Goal: Information Seeking & Learning: Learn about a topic

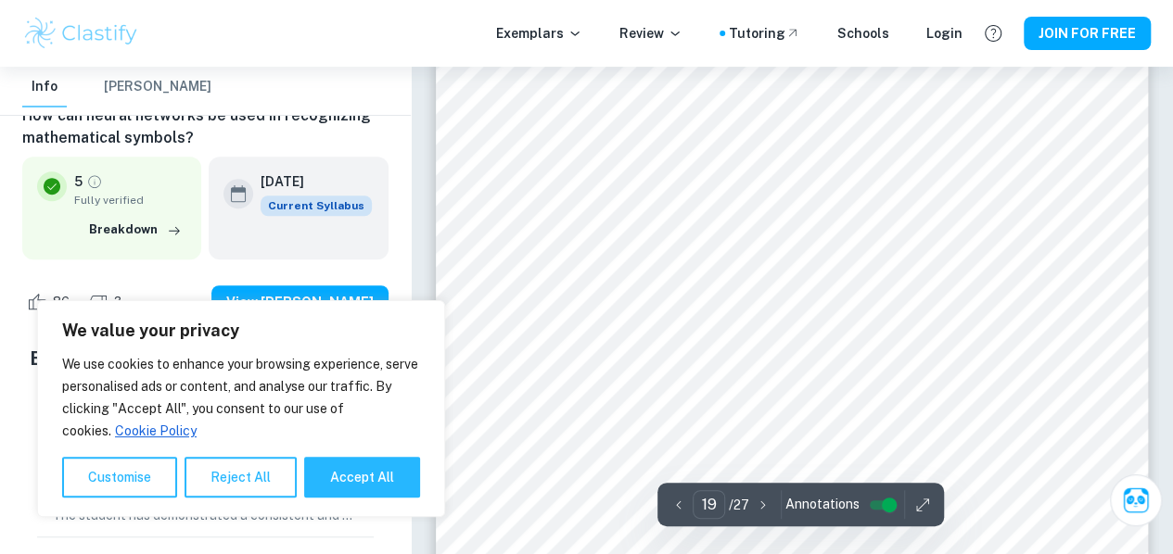
scroll to position [17889, 0]
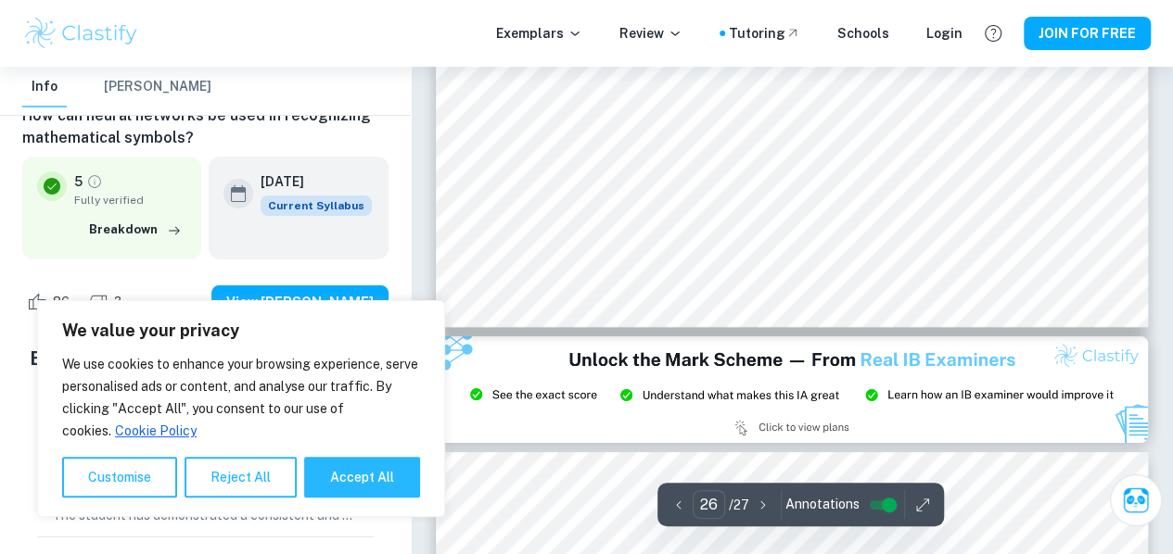
type input "27"
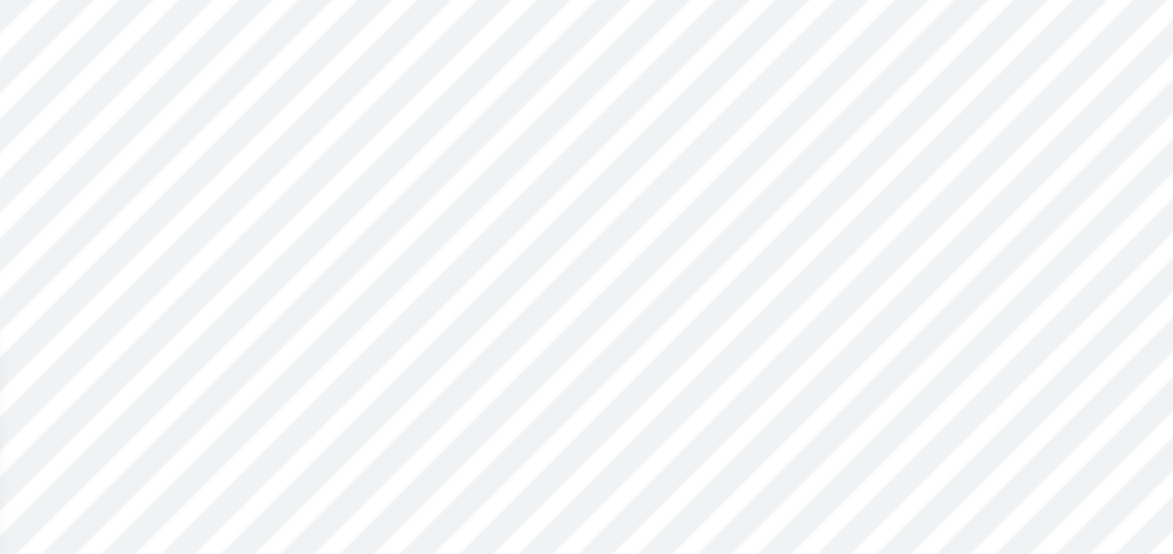
scroll to position [24851, 0]
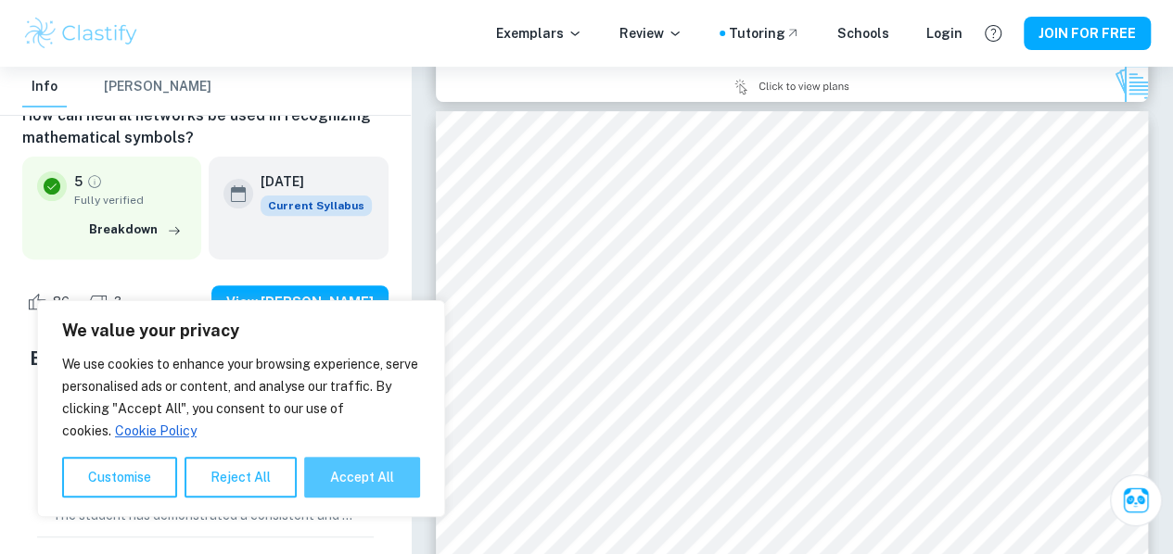
click at [340, 479] on button "Accept All" at bounding box center [362, 477] width 116 height 41
checkbox input "true"
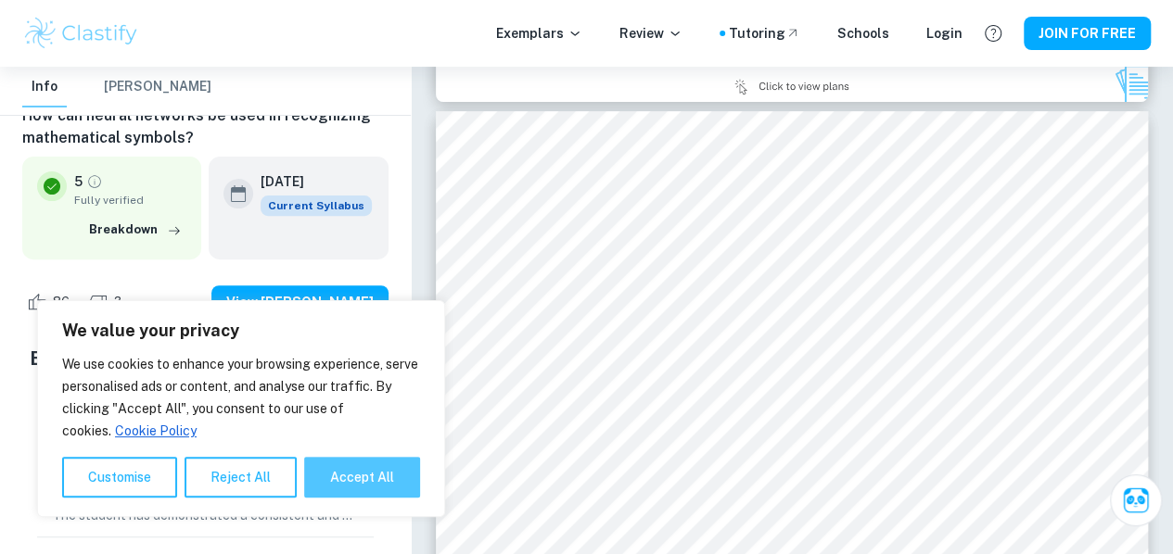
checkbox input "true"
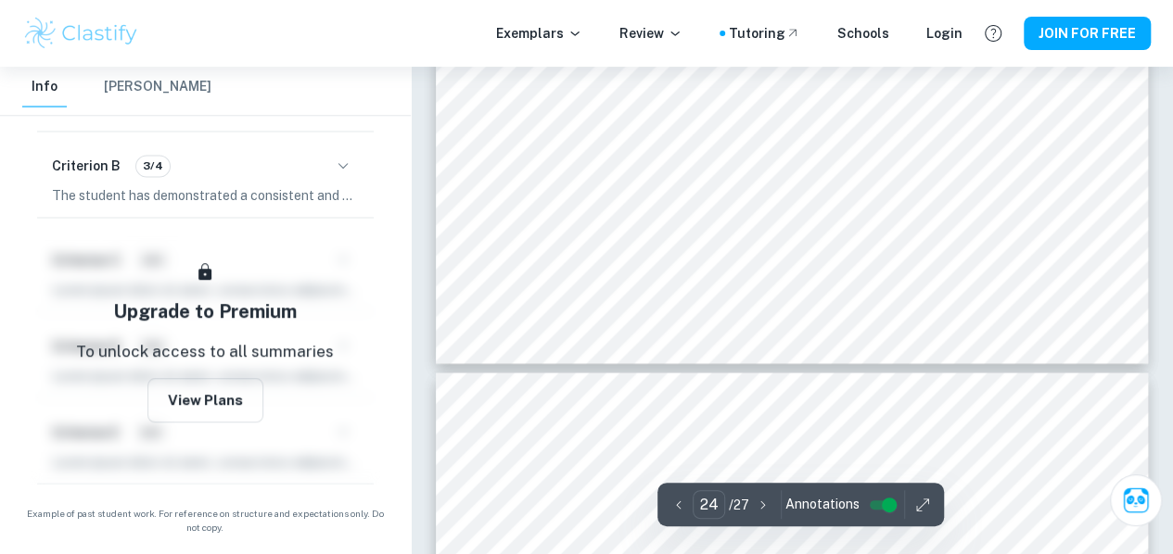
scroll to position [22432, 0]
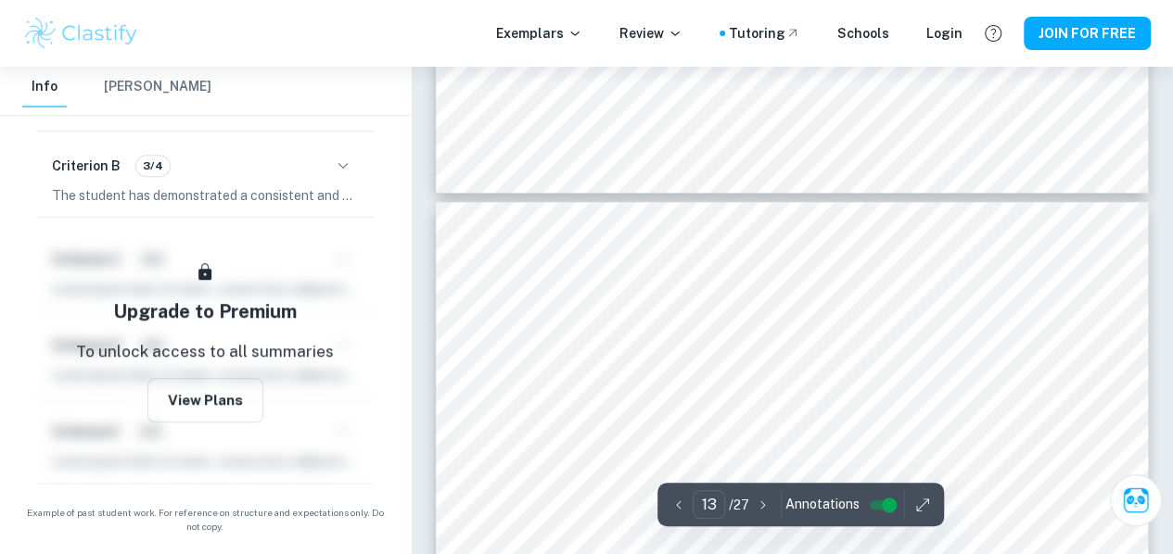
type input "12"
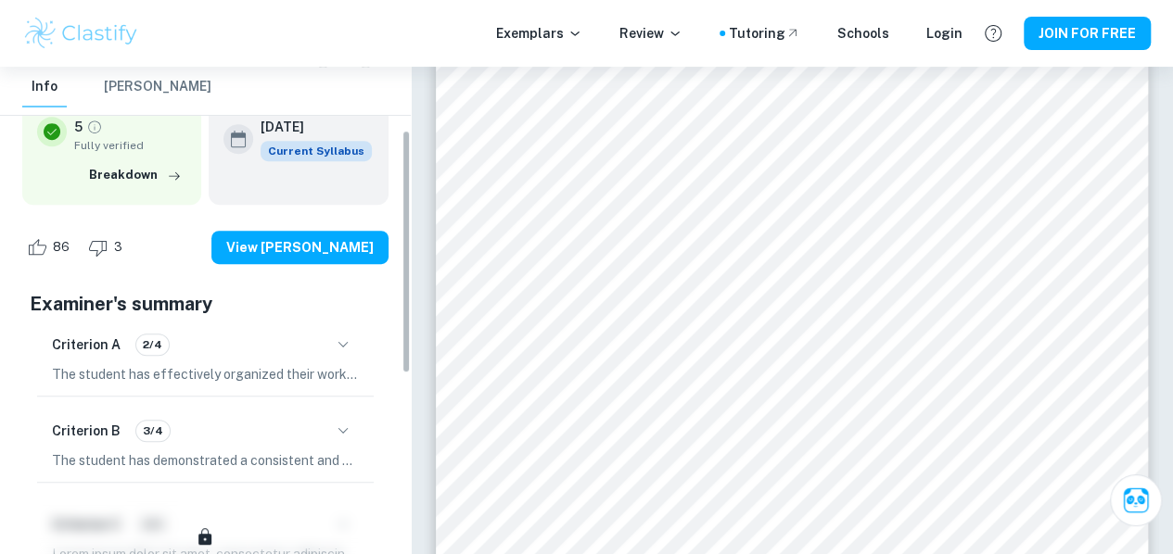
scroll to position [95, 0]
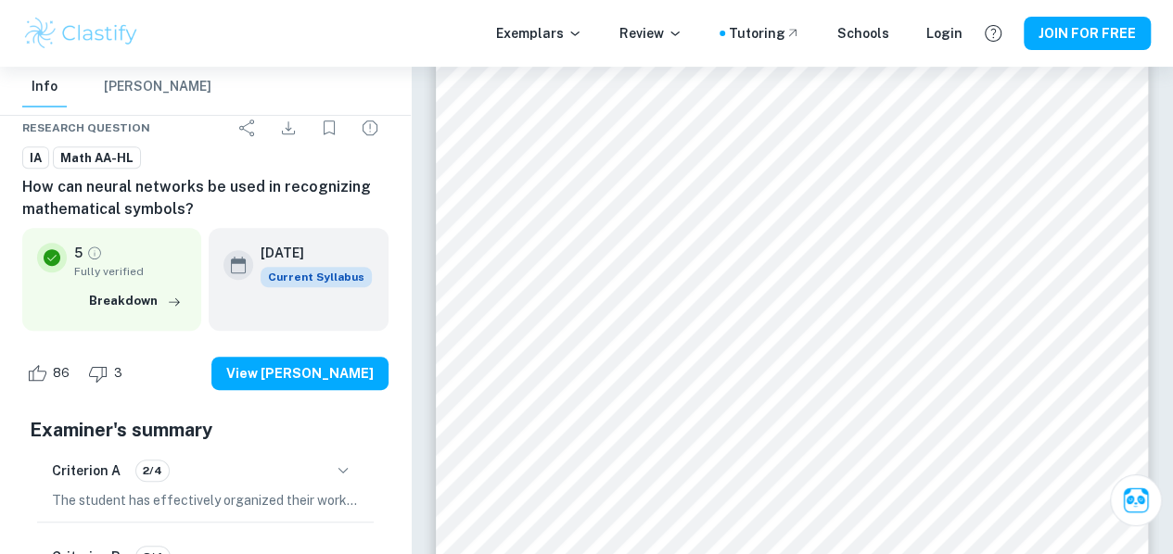
click at [143, 309] on button "Breakdown" at bounding box center [135, 301] width 102 height 28
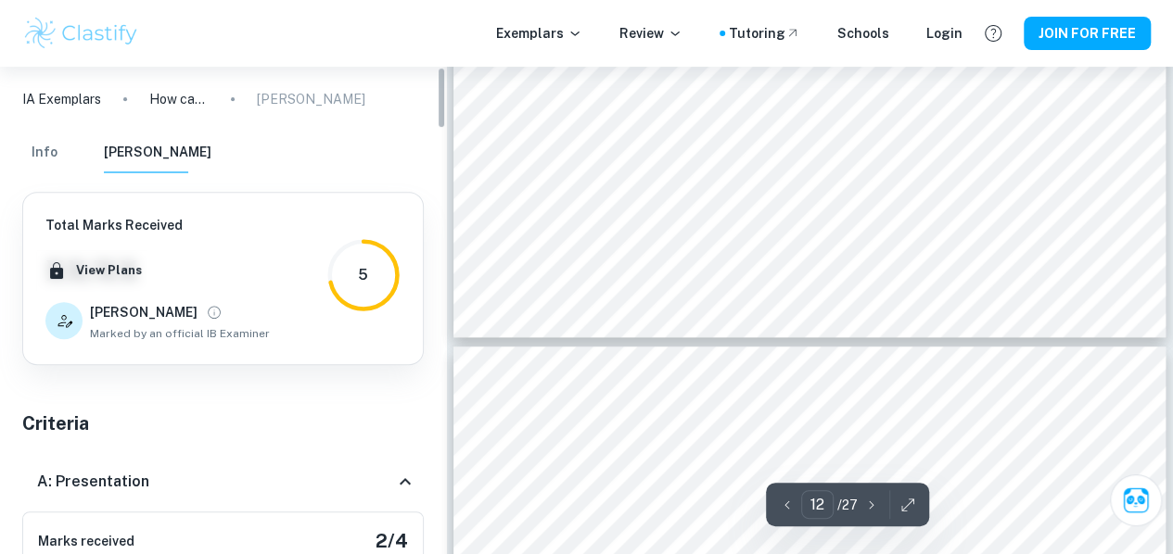
scroll to position [0, 0]
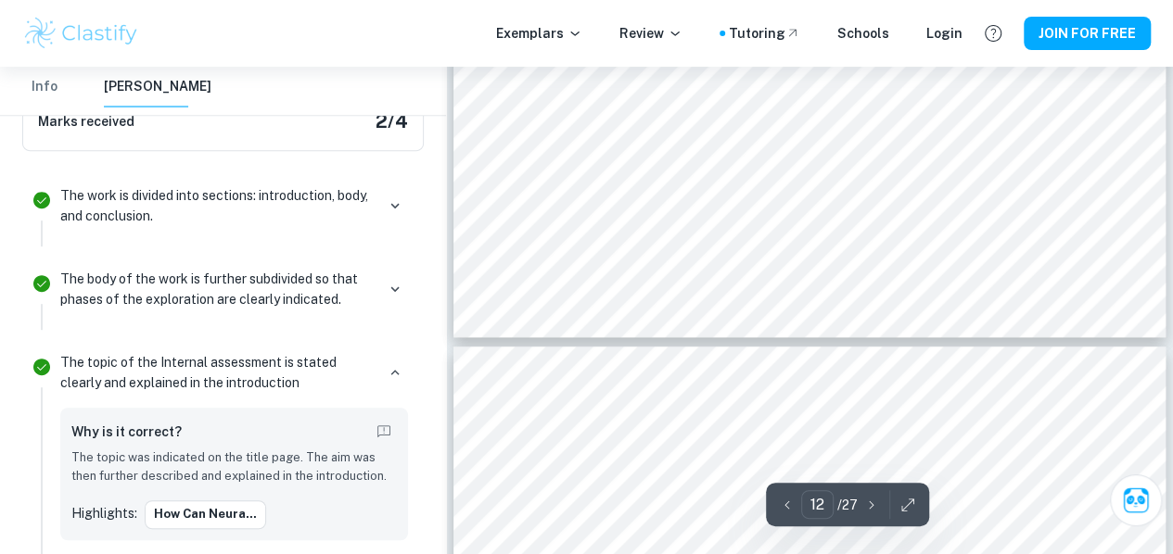
click at [263, 282] on p "The body of the work is further subdivided so that phases of the exploration ar…" at bounding box center [217, 289] width 314 height 41
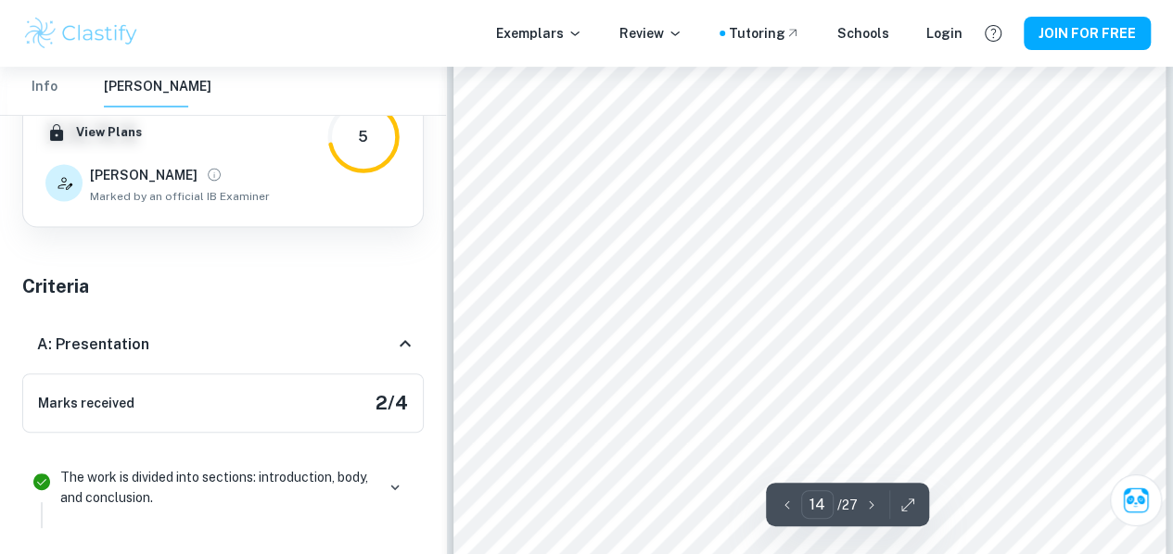
scroll to position [12192, 0]
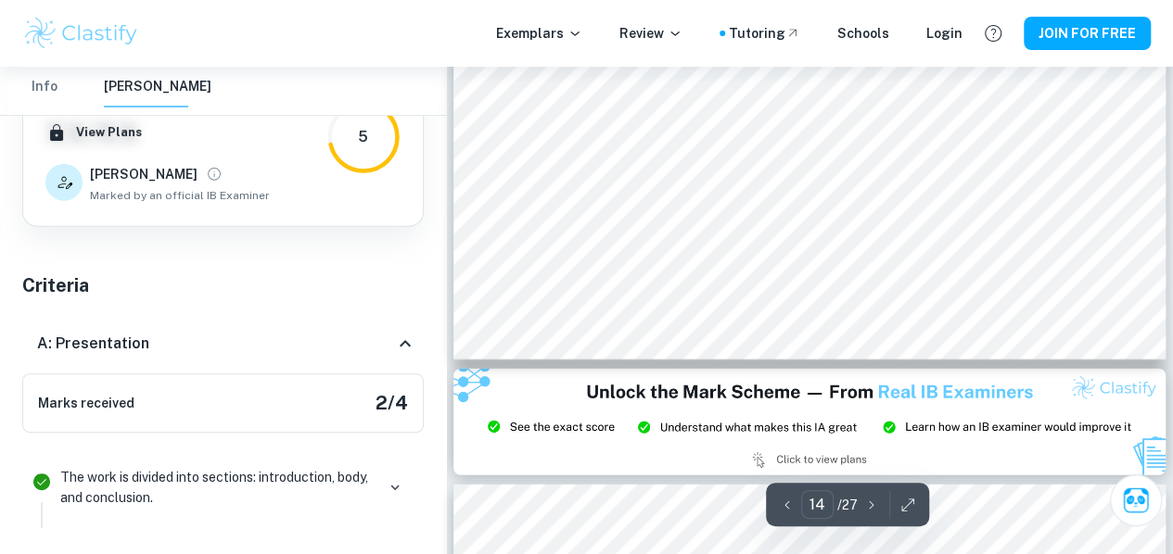
type input "15"
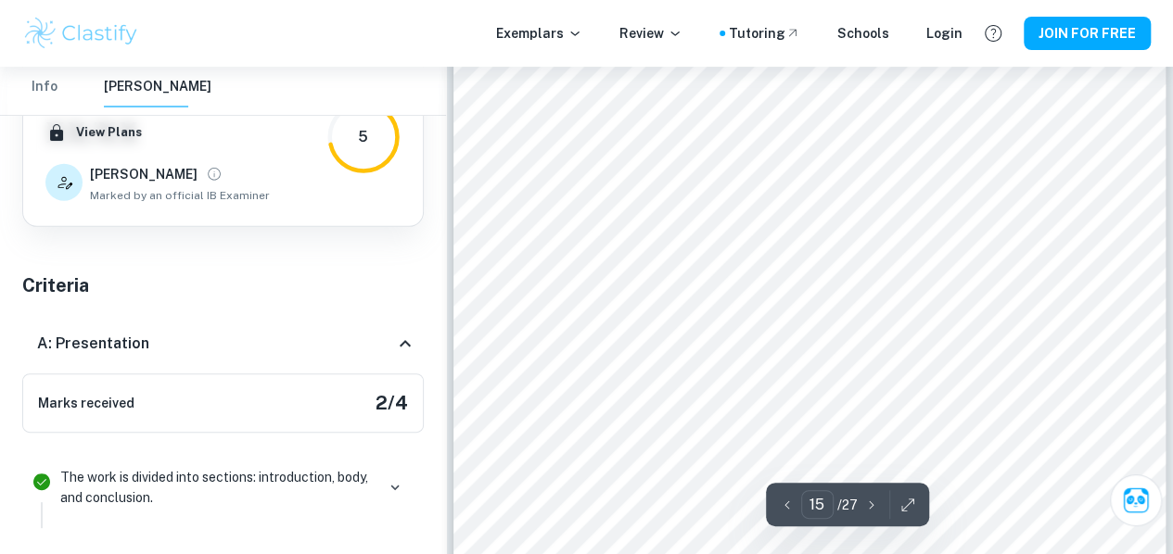
scroll to position [13206, 0]
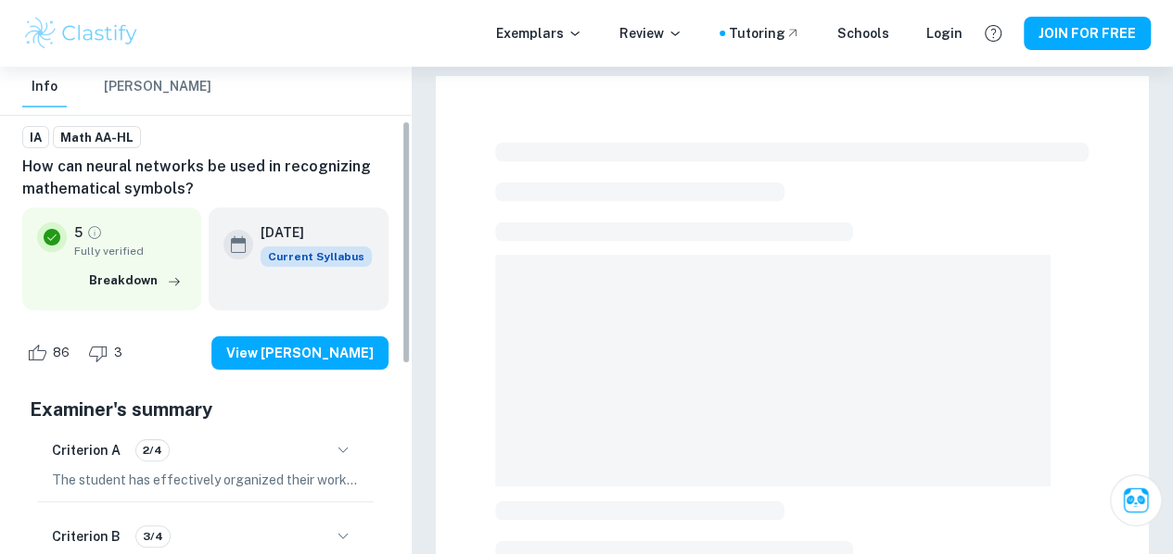
scroll to position [108, 0]
